Goal: Transaction & Acquisition: Purchase product/service

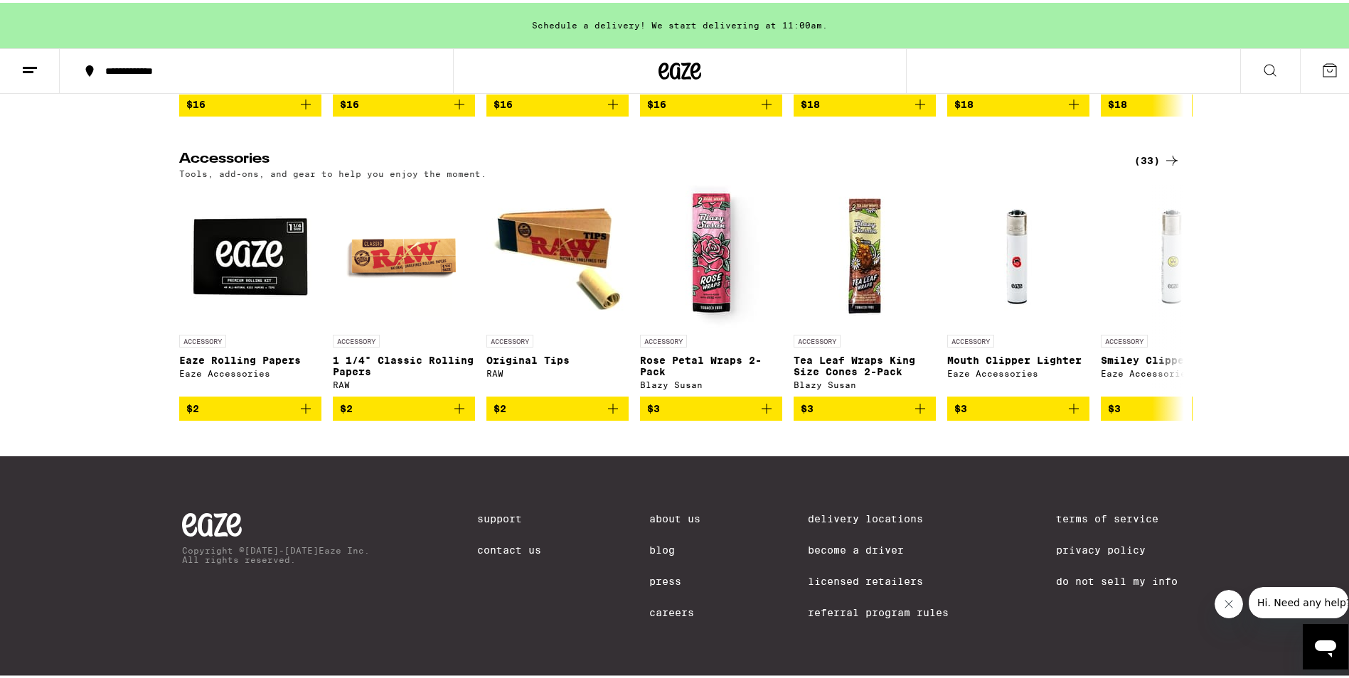
scroll to position [5688, 0]
click at [1156, 166] on div "(33)" at bounding box center [1157, 157] width 46 height 17
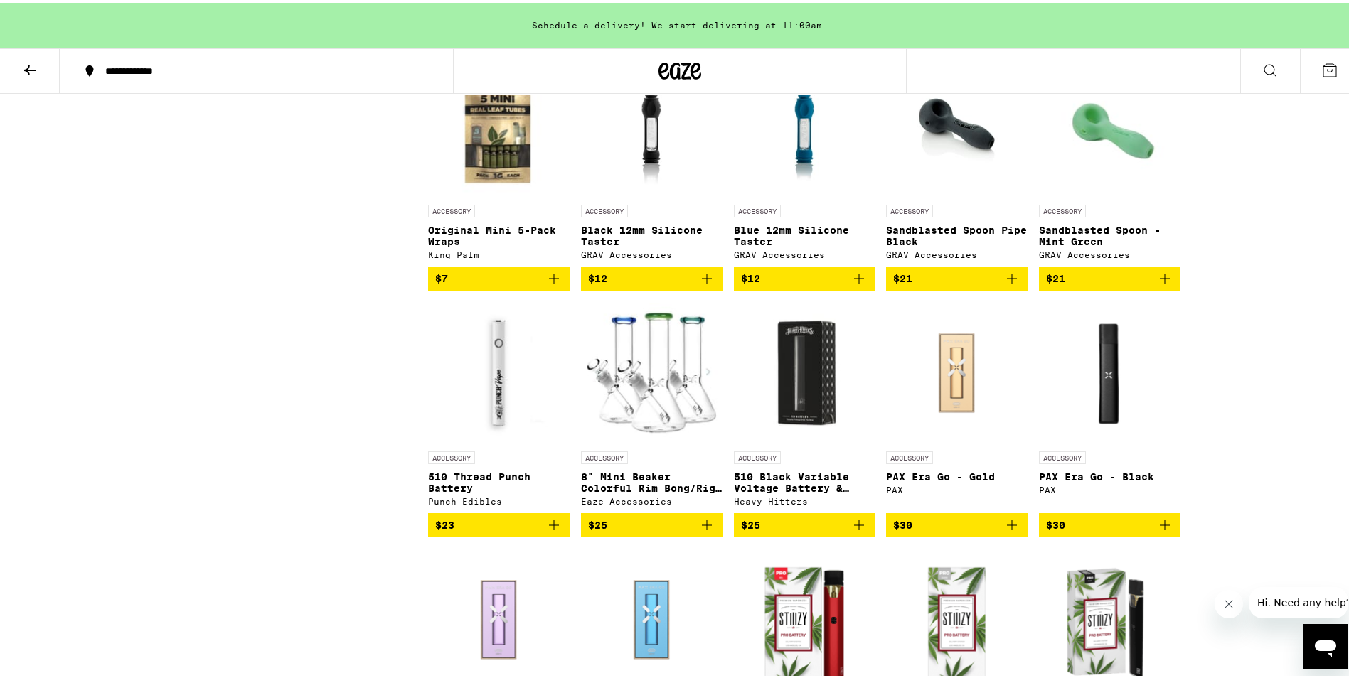
scroll to position [1066, 0]
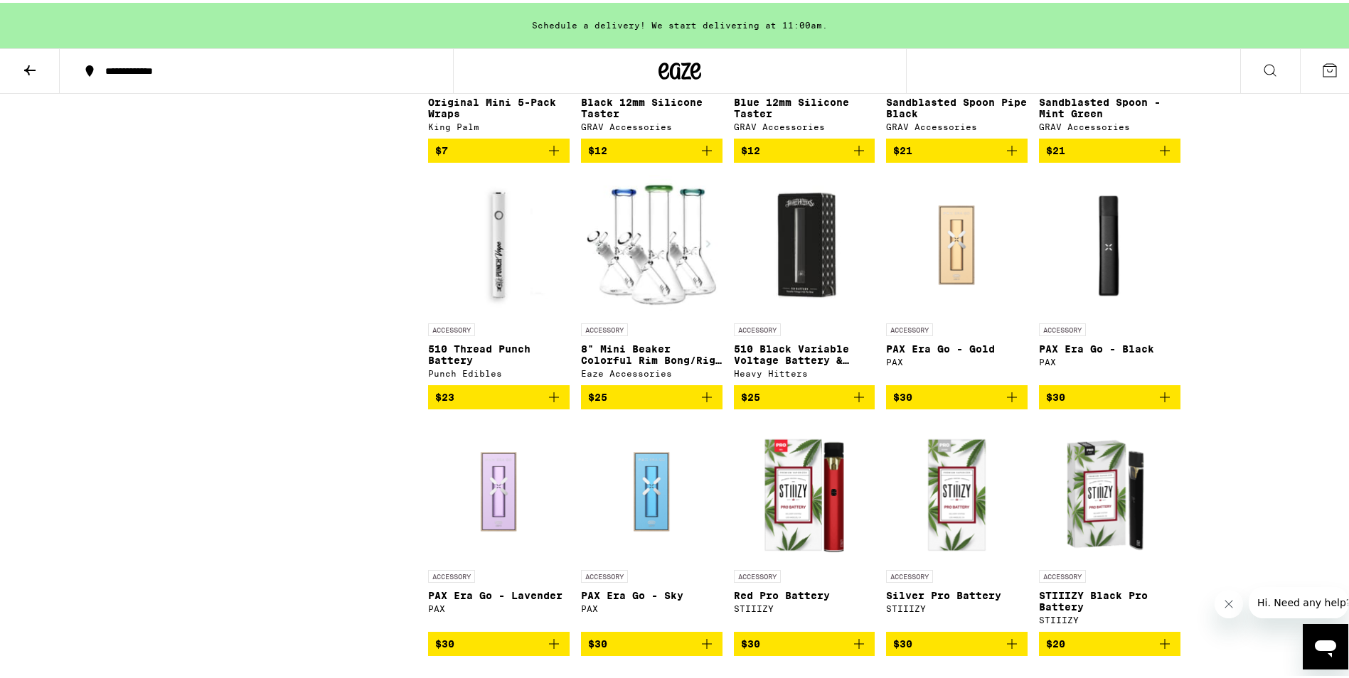
click at [615, 265] on img at bounding box center [651, 242] width 141 height 142
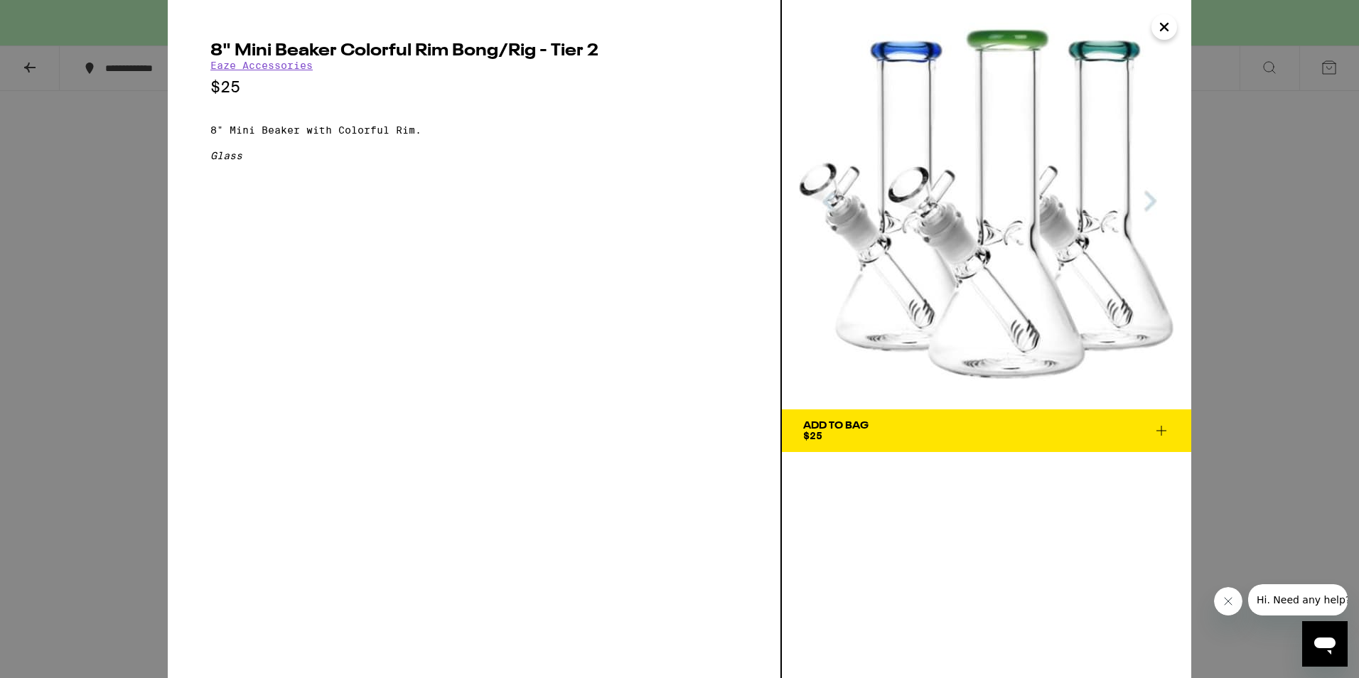
click at [1157, 27] on icon "Close" at bounding box center [1164, 26] width 17 height 21
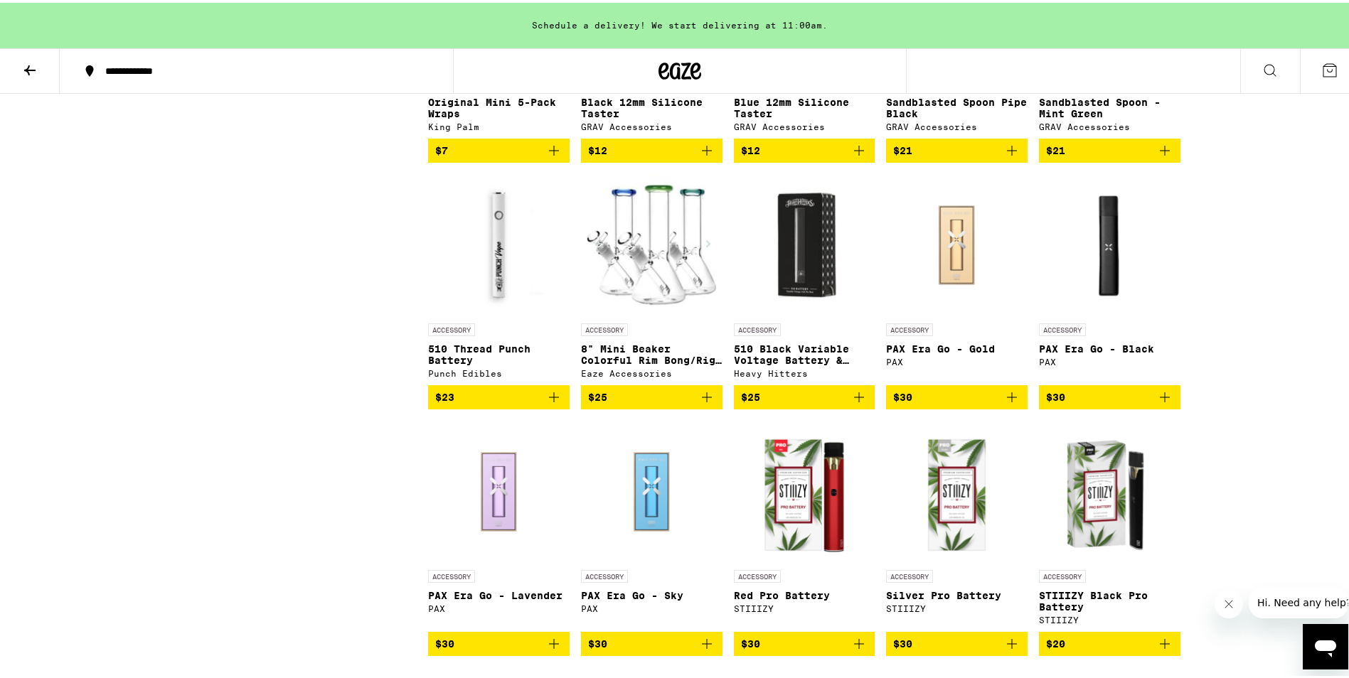
click at [21, 67] on icon at bounding box center [29, 67] width 17 height 17
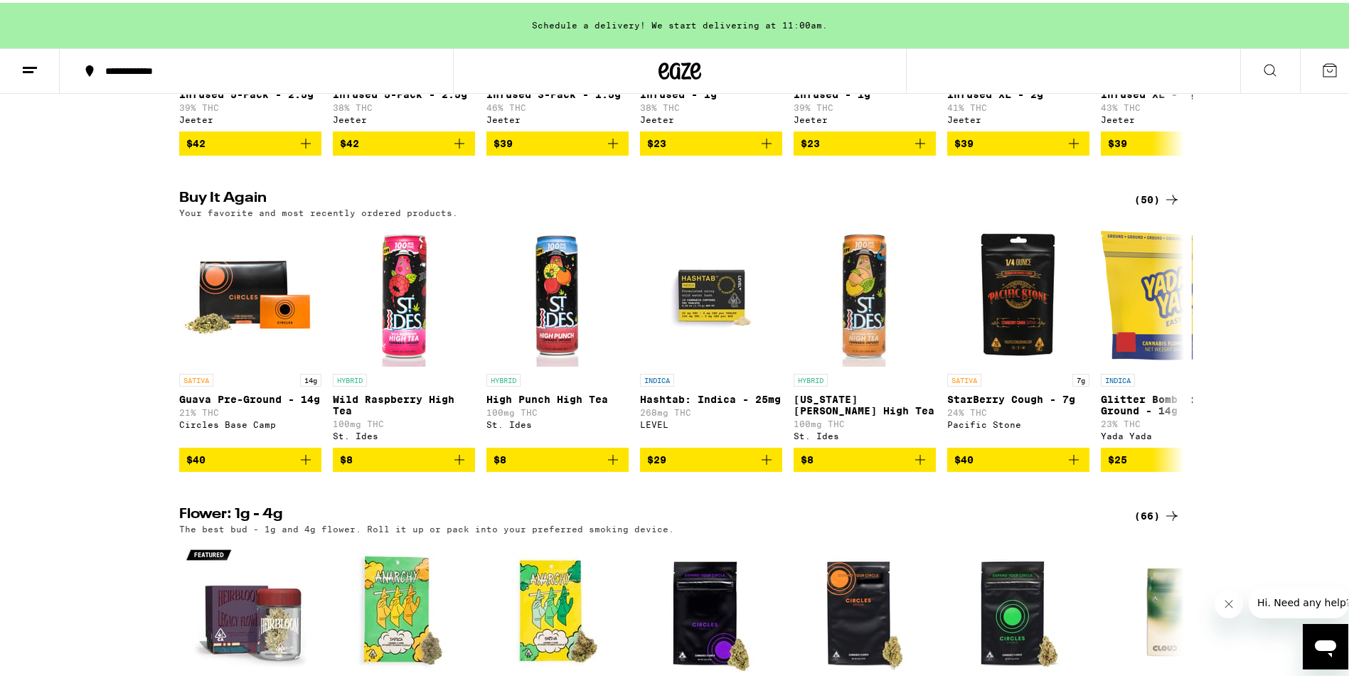
scroll to position [711, 0]
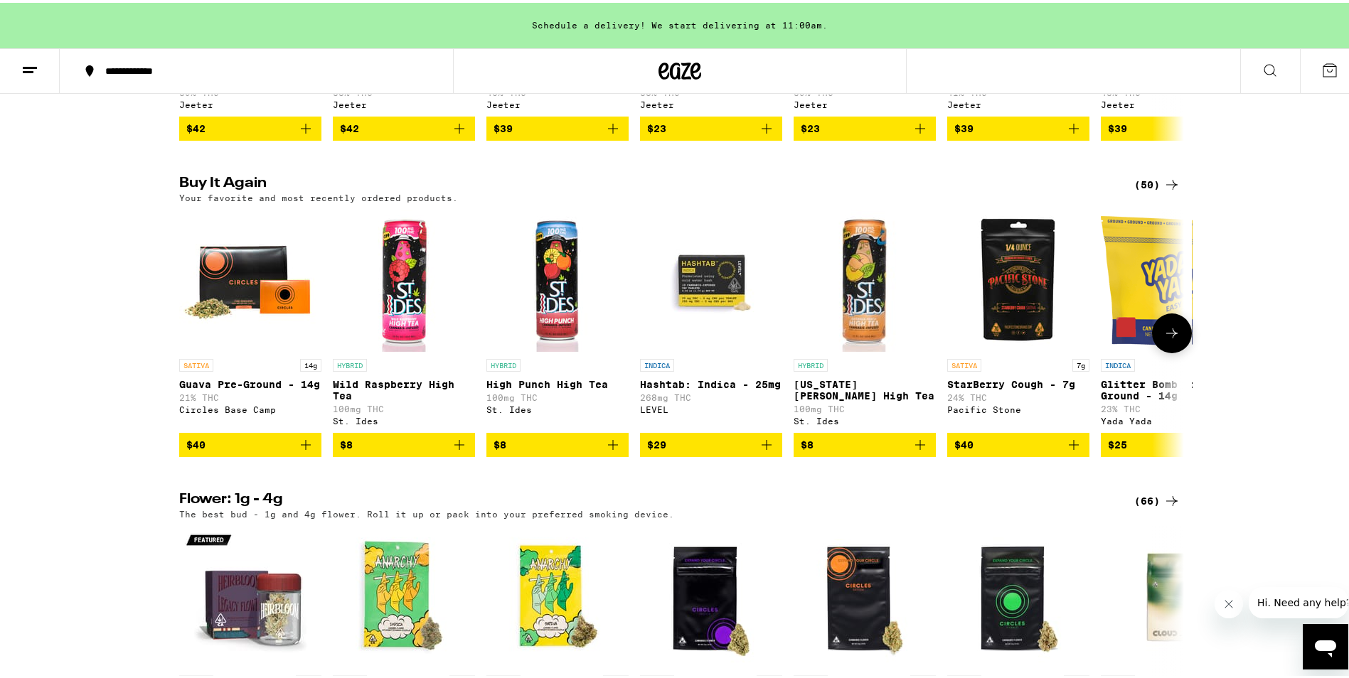
click at [1163, 339] on icon at bounding box center [1171, 330] width 17 height 17
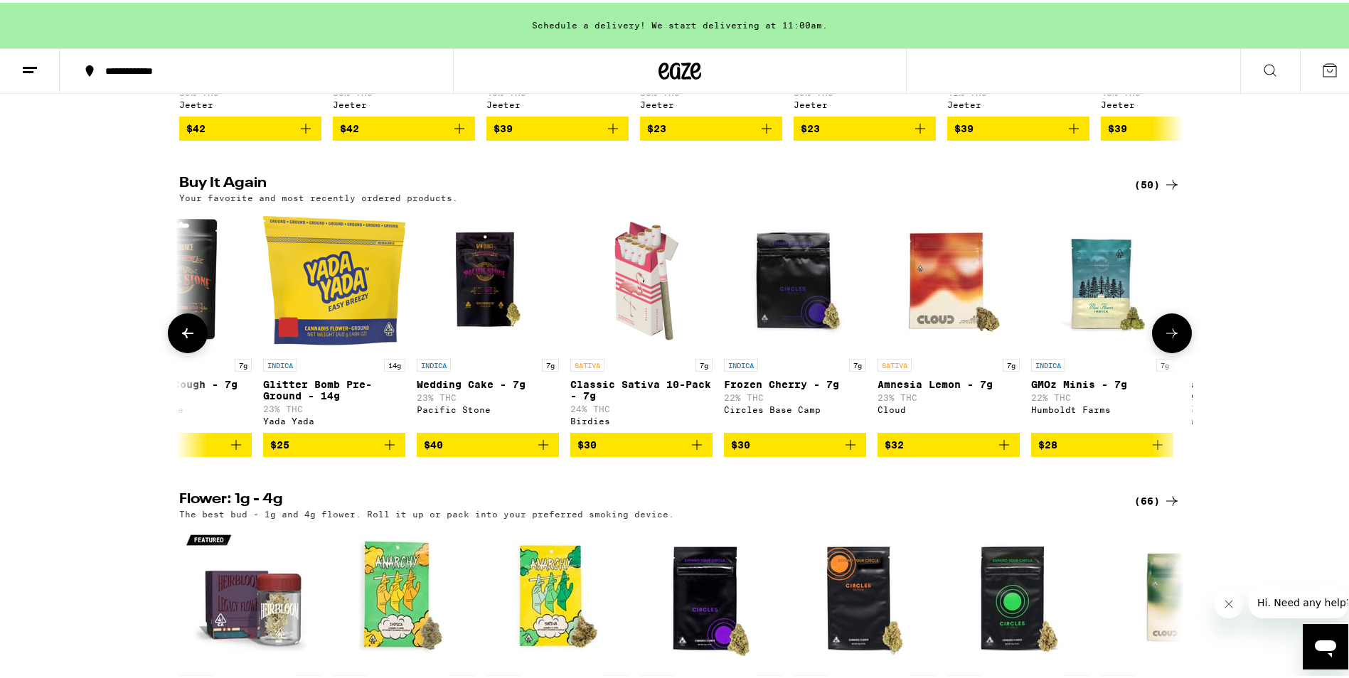
scroll to position [0, 846]
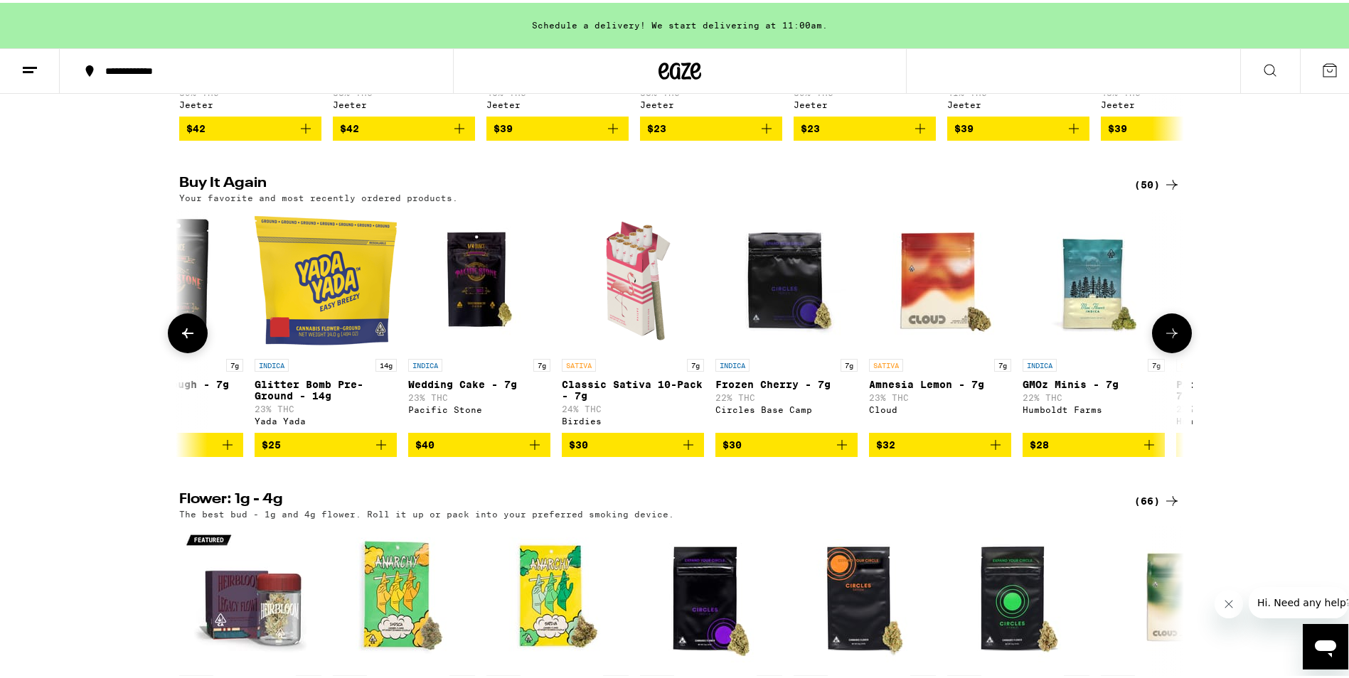
click at [1163, 339] on icon at bounding box center [1171, 330] width 17 height 17
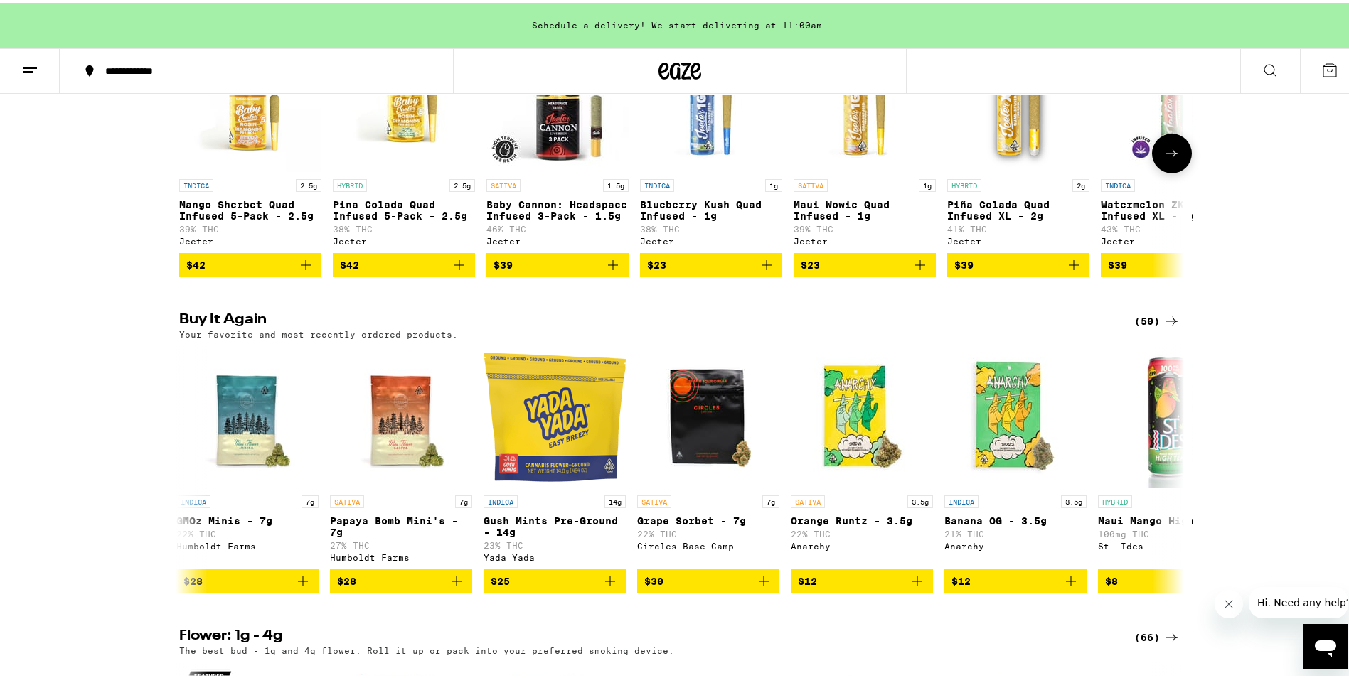
scroll to position [427, 0]
